Goal: Transaction & Acquisition: Purchase product/service

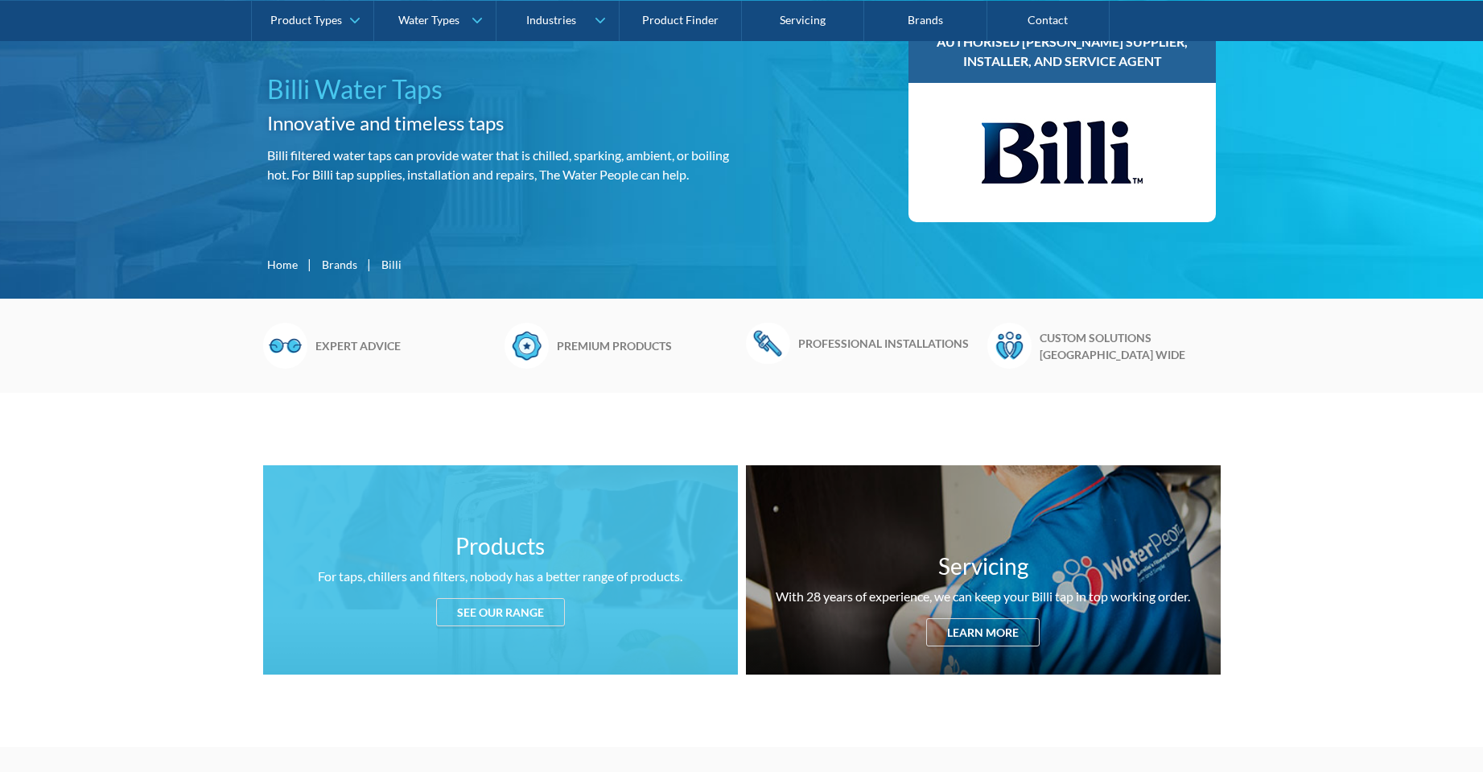
click at [527, 546] on h3 "Products" at bounding box center [499, 546] width 89 height 34
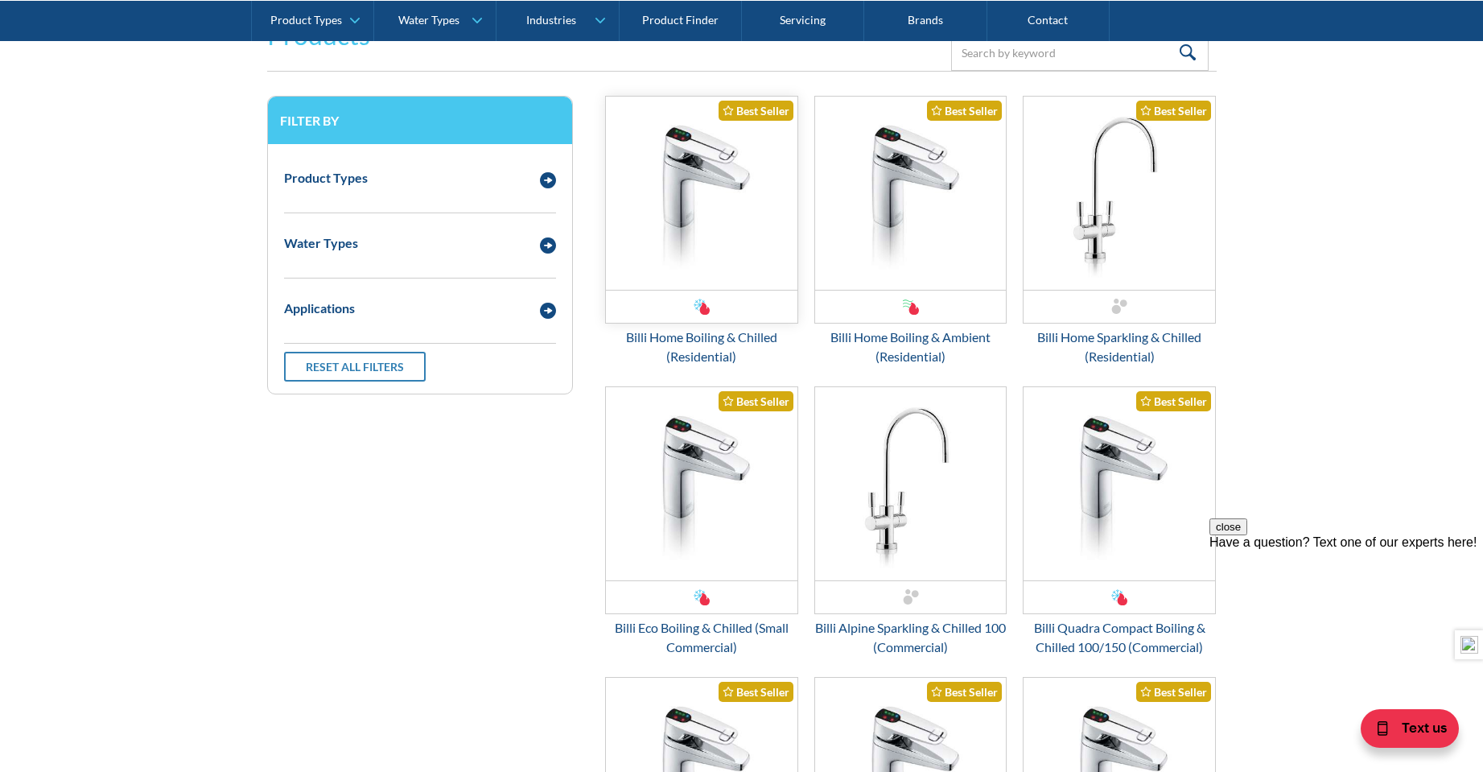
click at [766, 240] on img "Email Form 3" at bounding box center [702, 193] width 192 height 193
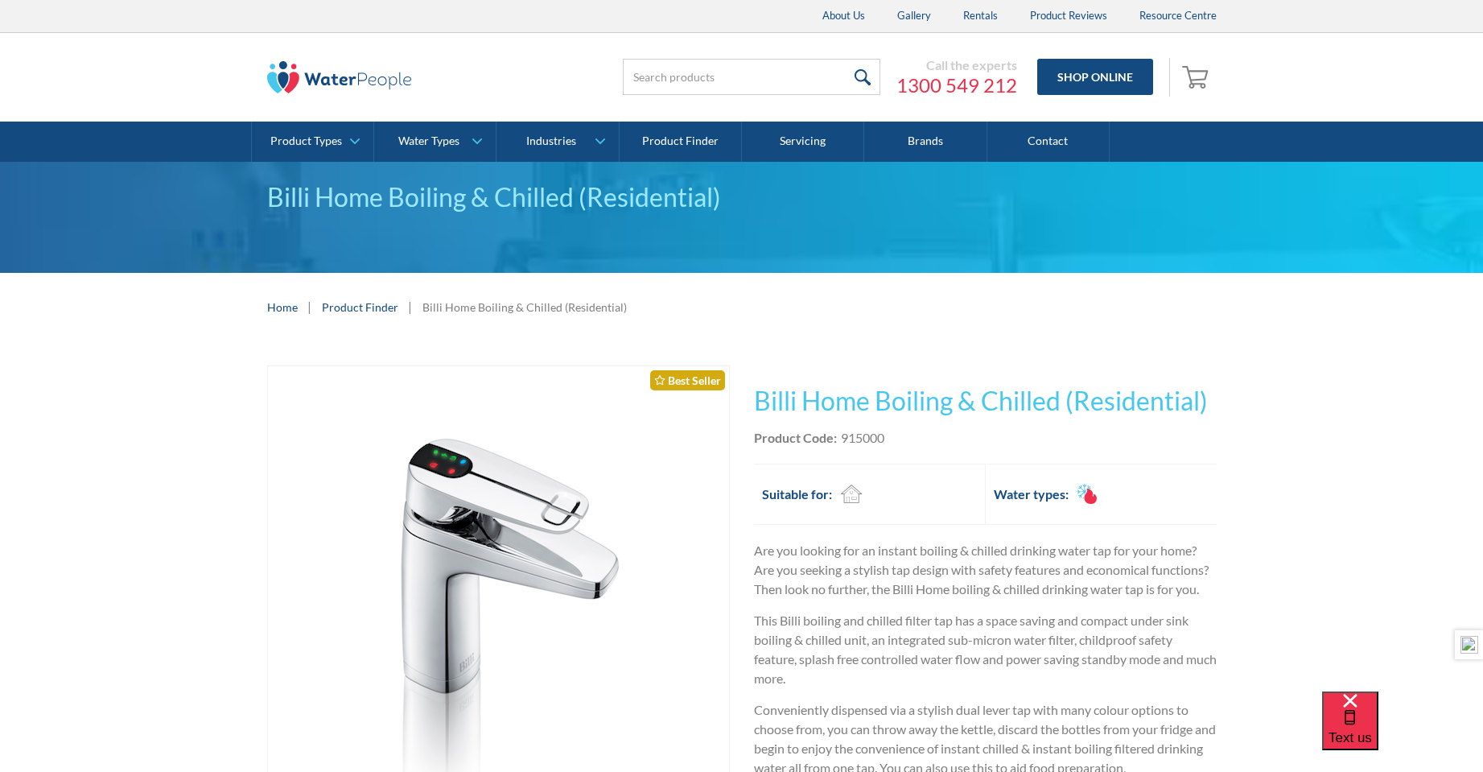
click at [872, 441] on div "915000" at bounding box center [862, 437] width 43 height 19
copy div "915000"
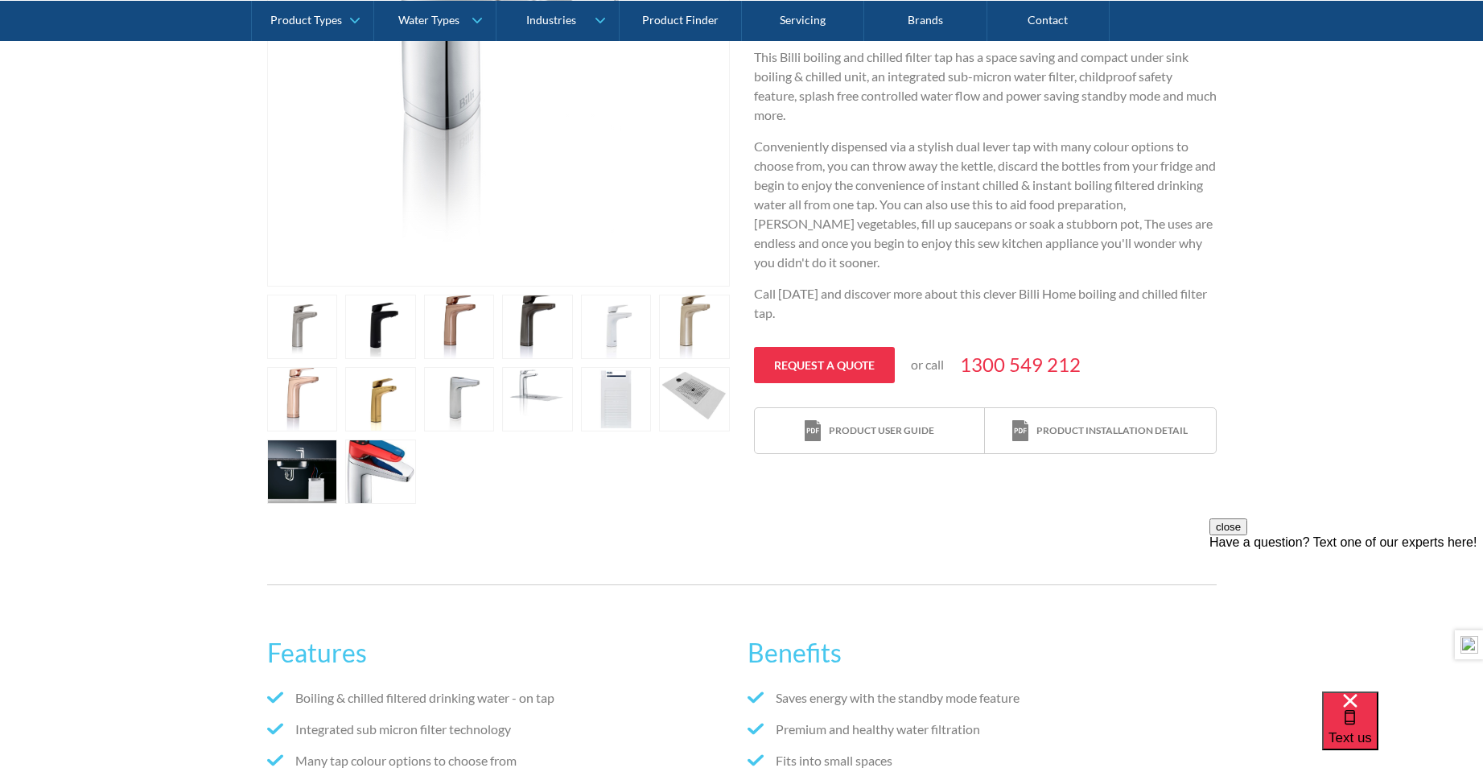
click at [309, 332] on link "open lightbox" at bounding box center [302, 327] width 71 height 64
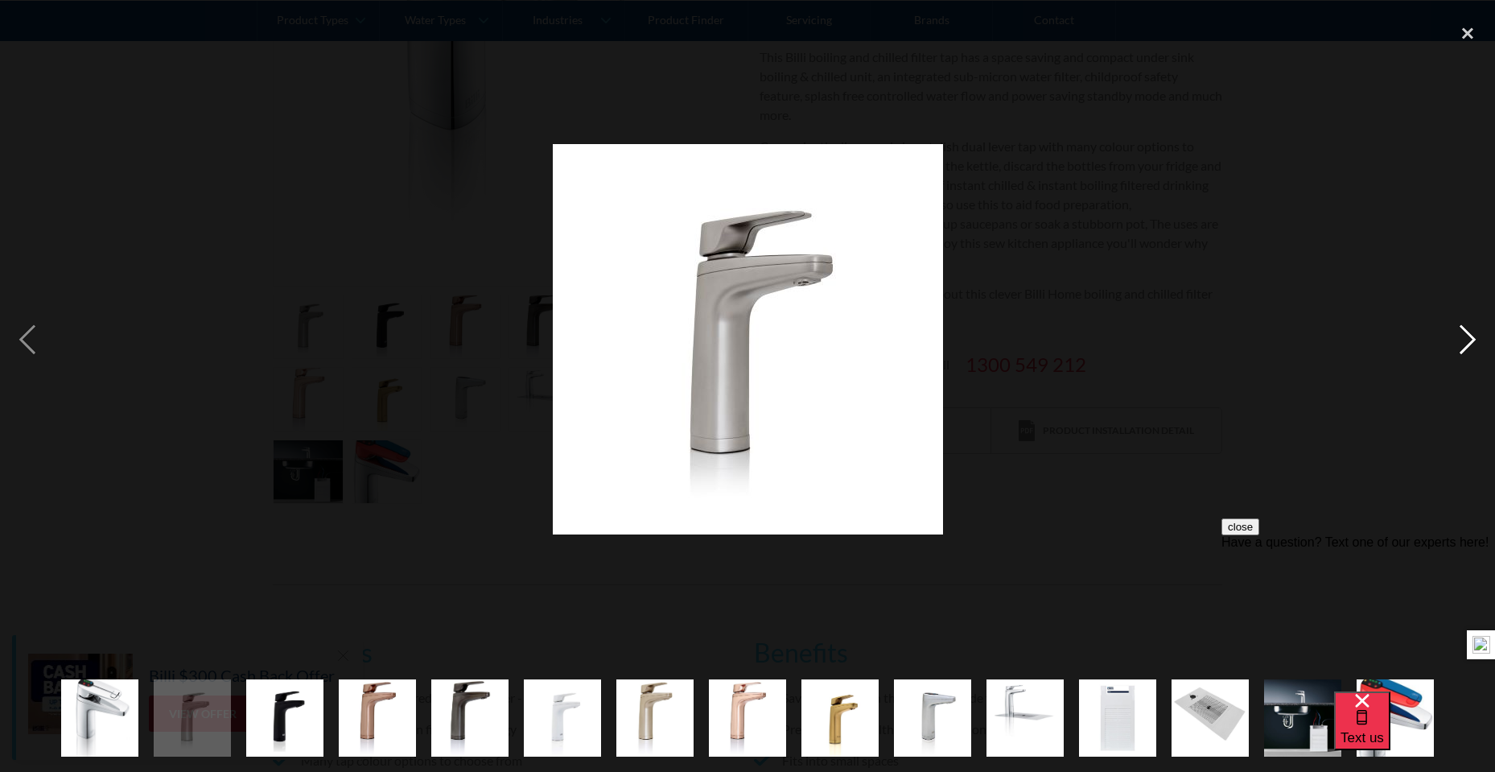
click at [1463, 334] on div "next image" at bounding box center [1467, 339] width 55 height 649
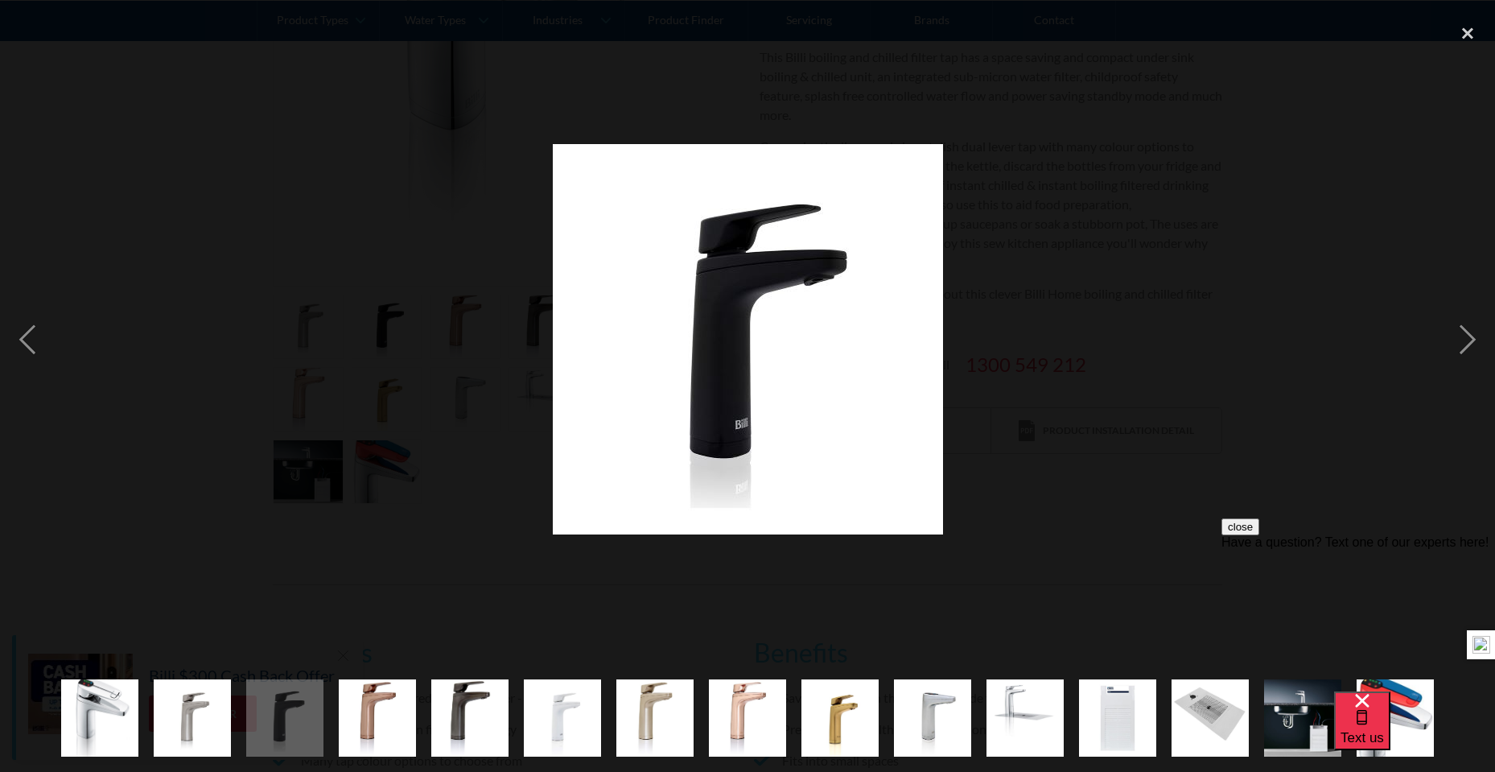
click at [1201, 335] on div at bounding box center [747, 339] width 1495 height 649
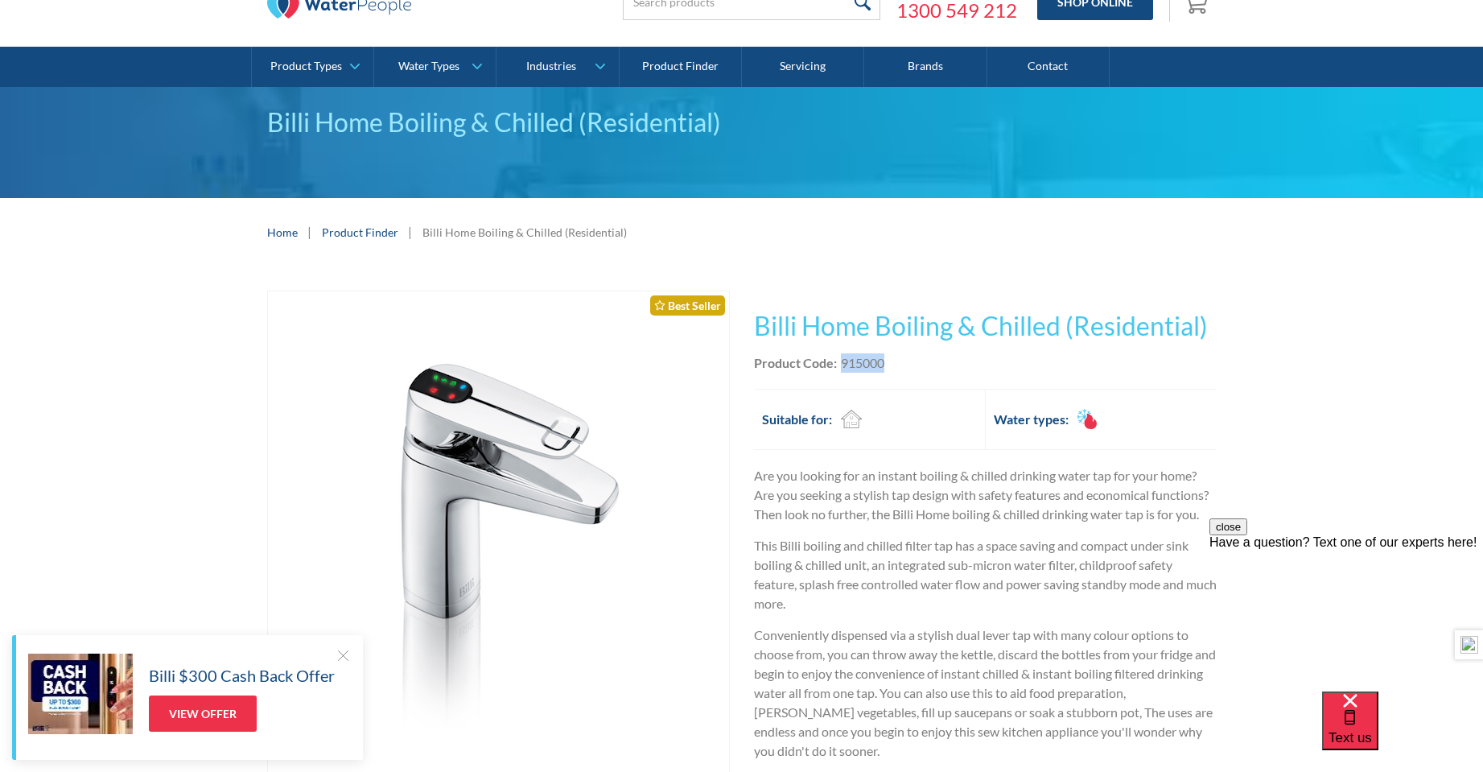
scroll to position [0, 0]
